Goal: Navigation & Orientation: Understand site structure

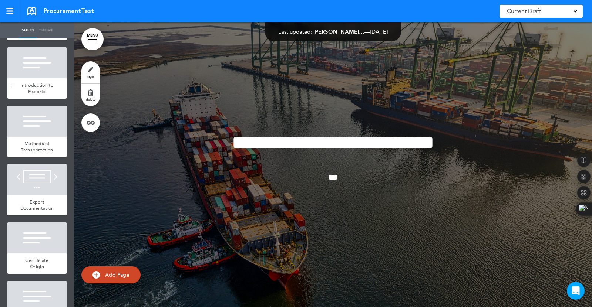
scroll to position [74, 0]
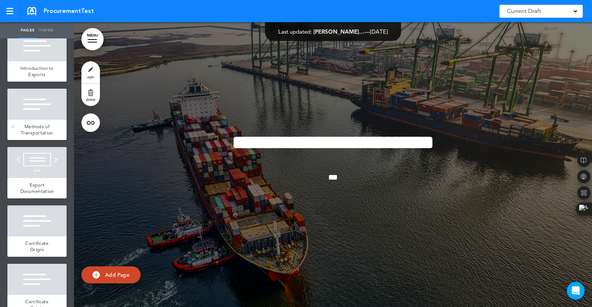
click at [30, 112] on div at bounding box center [36, 104] width 59 height 31
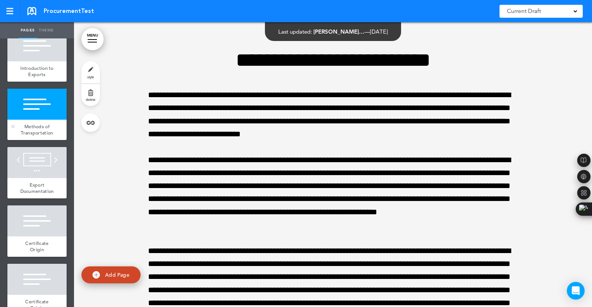
scroll to position [567, 0]
click at [38, 168] on div at bounding box center [36, 162] width 59 height 31
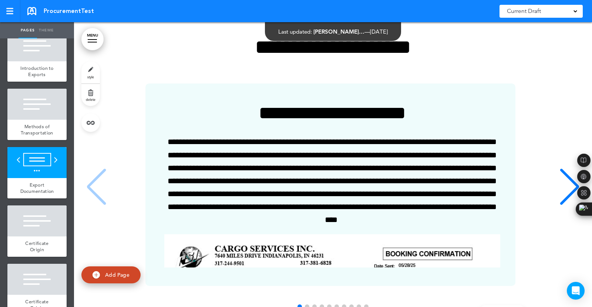
click at [558, 186] on div "Next slide" at bounding box center [569, 187] width 23 height 37
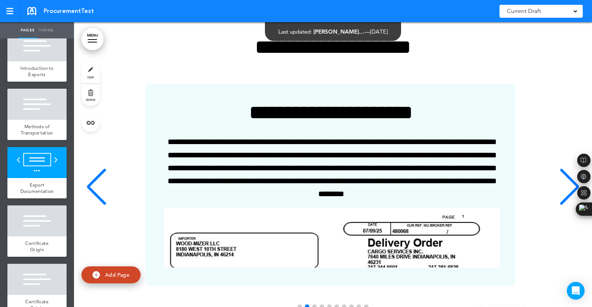
click at [558, 186] on div "Next slide" at bounding box center [569, 187] width 23 height 37
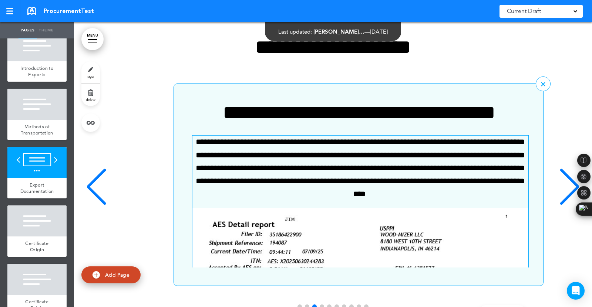
scroll to position [0, 1002]
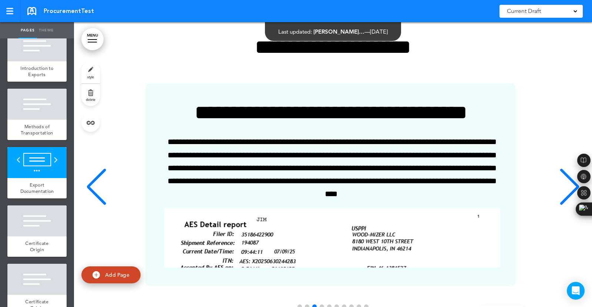
click at [91, 202] on div "Previous slide" at bounding box center [96, 187] width 23 height 37
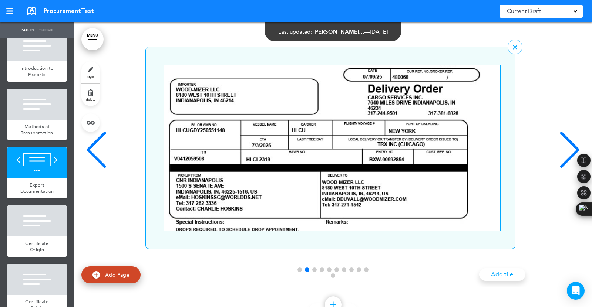
scroll to position [111, 0]
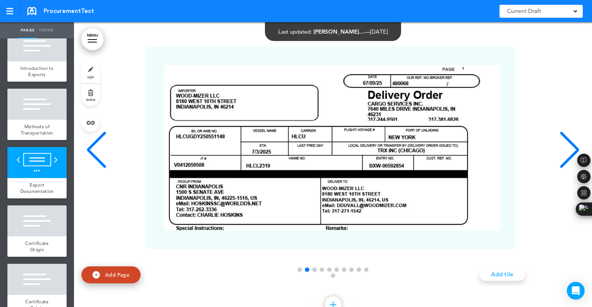
click at [561, 157] on div "Next slide" at bounding box center [569, 150] width 23 height 37
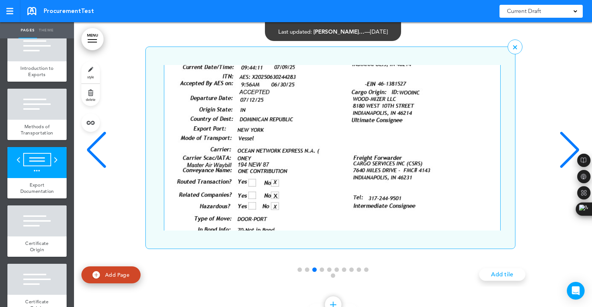
scroll to position [148, 0]
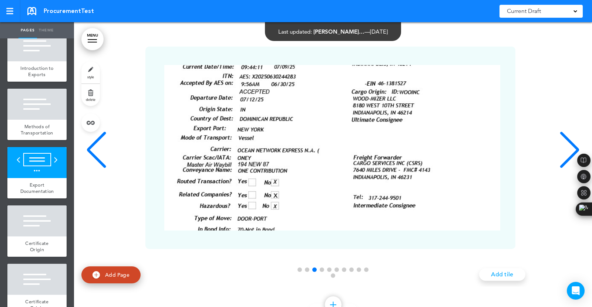
click at [558, 155] on div "Next slide" at bounding box center [569, 150] width 23 height 37
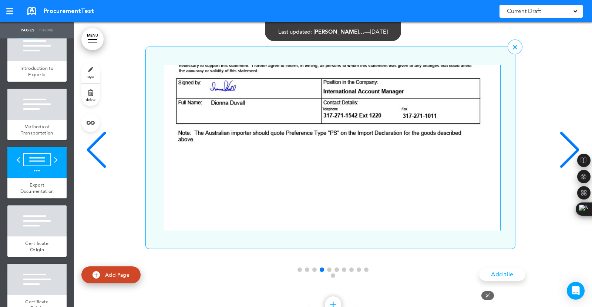
scroll to position [370, 0]
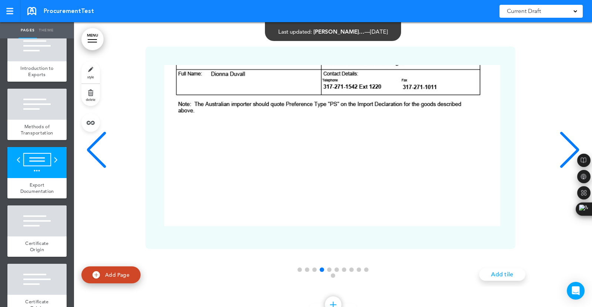
click at [558, 148] on div "Next slide" at bounding box center [569, 150] width 23 height 37
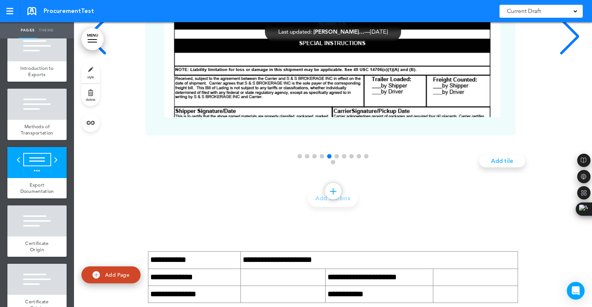
scroll to position [1368, 0]
